Goal: Information Seeking & Learning: Learn about a topic

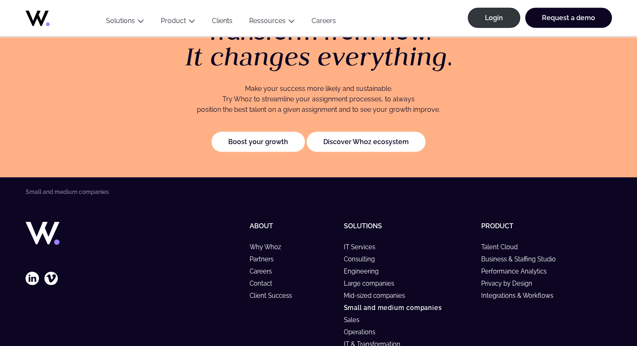
scroll to position [1717, 0]
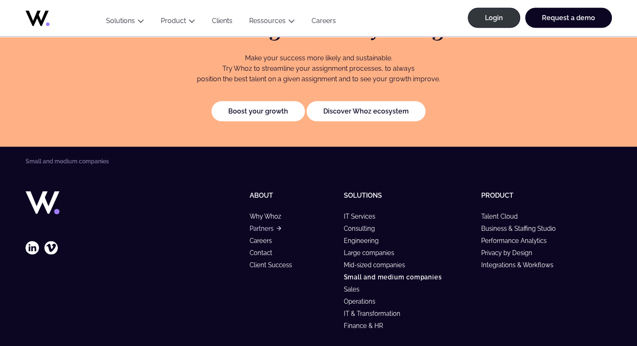
click at [262, 225] on link "Partners" at bounding box center [264, 228] width 31 height 7
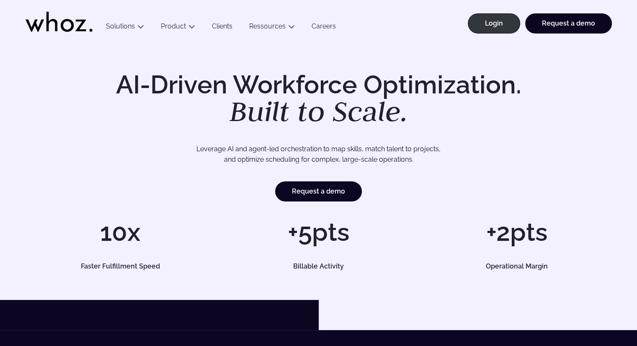
click at [223, 26] on link "Clients" at bounding box center [222, 27] width 37 height 11
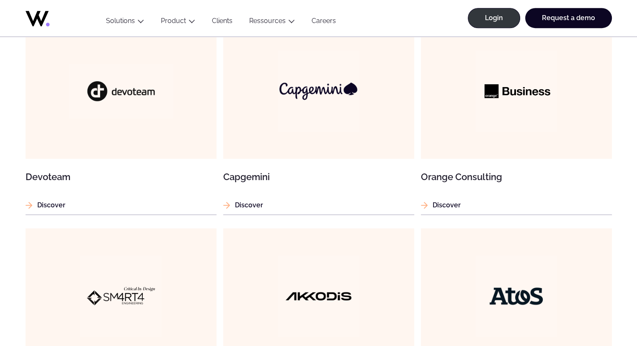
scroll to position [586, 0]
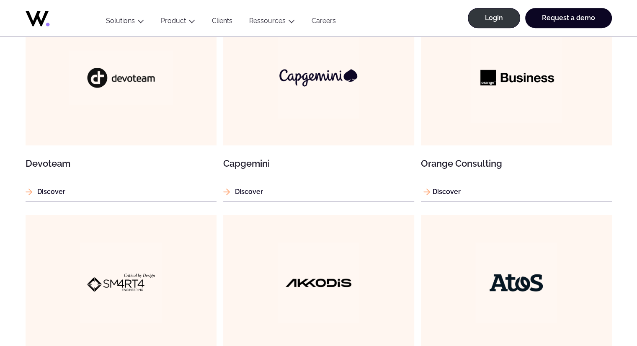
click at [507, 76] on img at bounding box center [515, 77] width 91 height 91
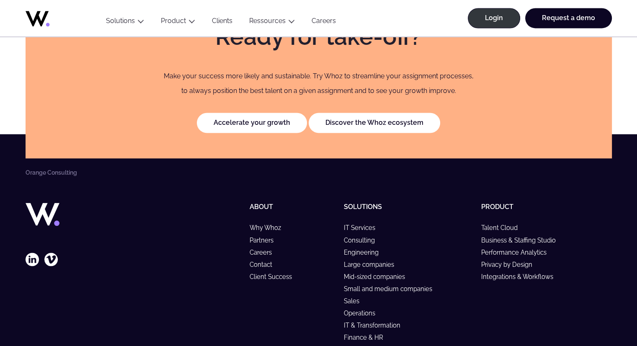
scroll to position [1382, 0]
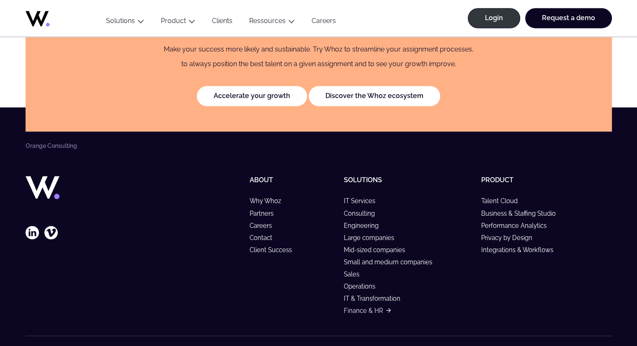
click at [368, 307] on link "Finance & HR" at bounding box center [367, 310] width 47 height 7
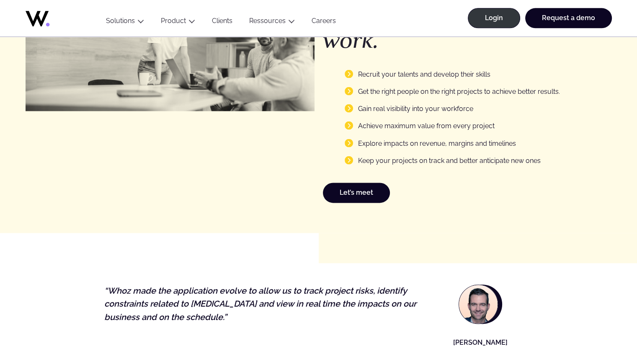
scroll to position [1089, 0]
